Goal: Navigation & Orientation: Go to known website

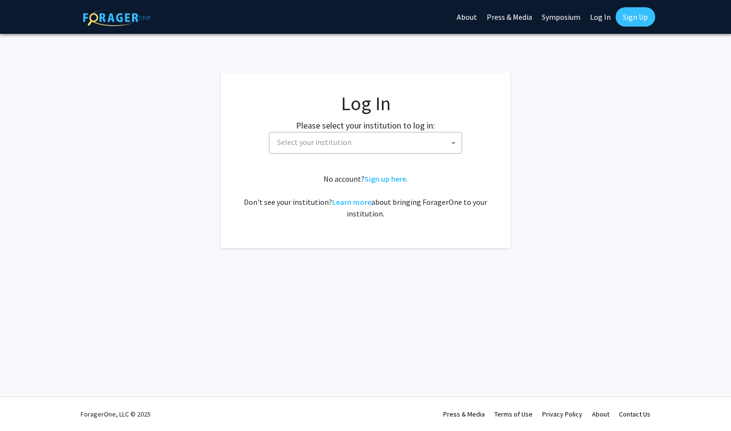
select select
click at [355, 145] on span "Select your institution" at bounding box center [367, 142] width 188 height 20
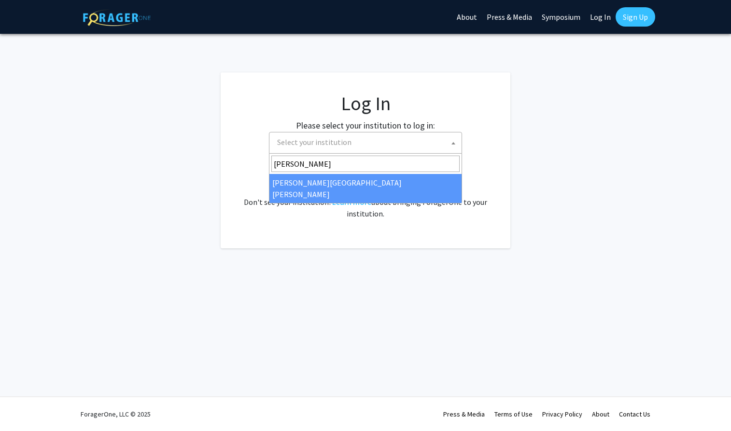
type input "[PERSON_NAME]"
select select "1"
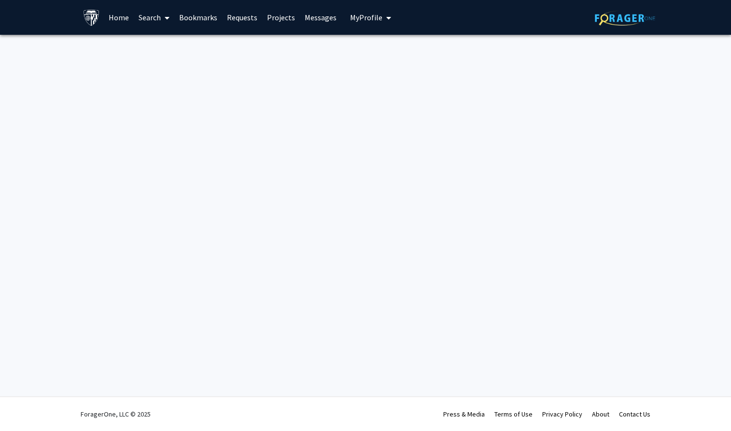
click at [358, 124] on div "Skip navigation Home Search Bookmarks Requests Projects Messages My Profile Vy …" at bounding box center [365, 215] width 731 height 431
click at [308, 131] on div "Skip navigation Home Search Bookmarks Requests Projects Messages My Profile Vy …" at bounding box center [365, 215] width 731 height 431
click at [121, 21] on link "Home" at bounding box center [119, 17] width 30 height 34
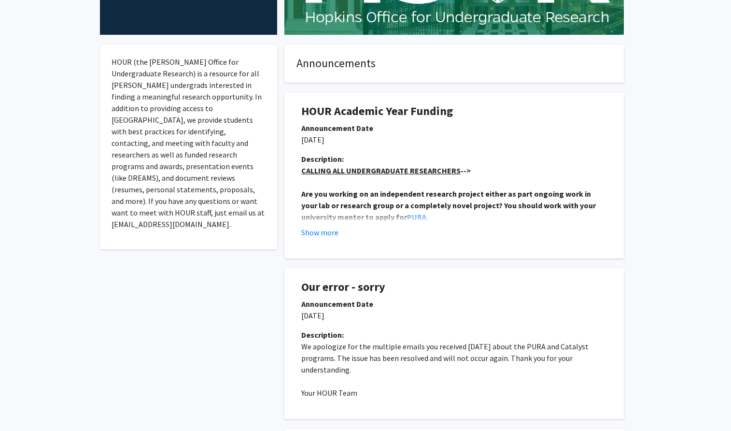
scroll to position [148, 0]
